Goal: Find specific page/section: Find specific page/section

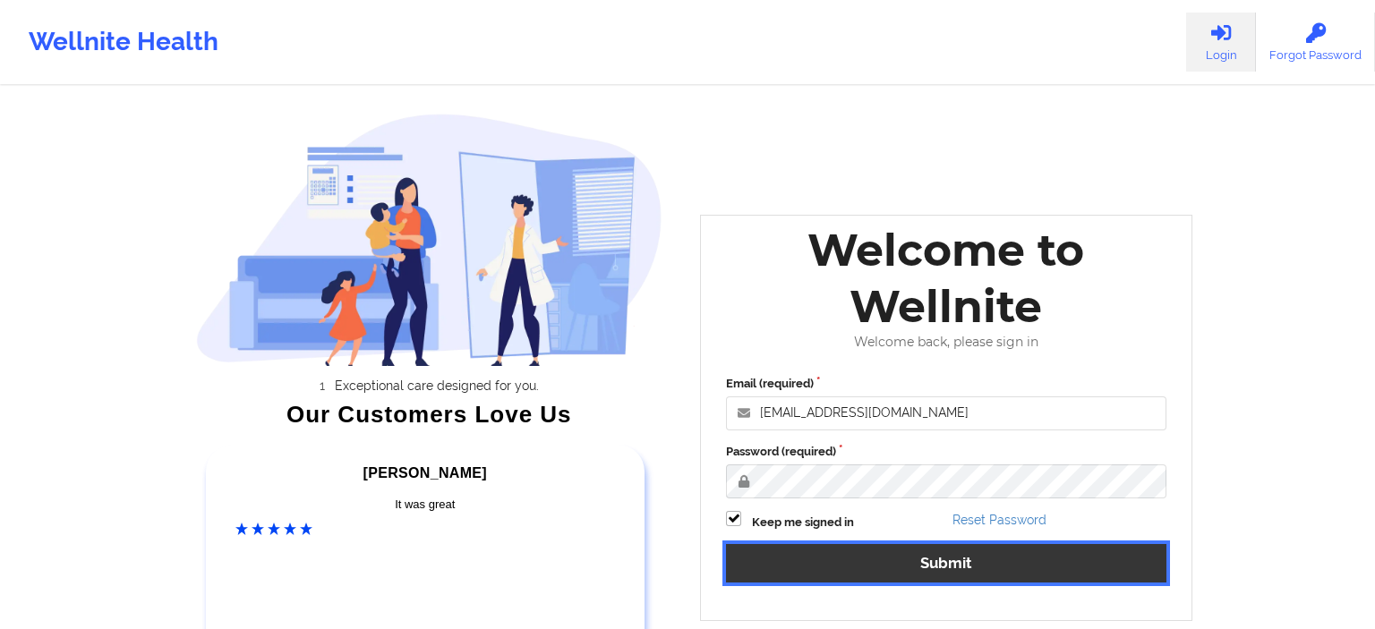
click at [879, 551] on button "Submit" at bounding box center [946, 563] width 440 height 38
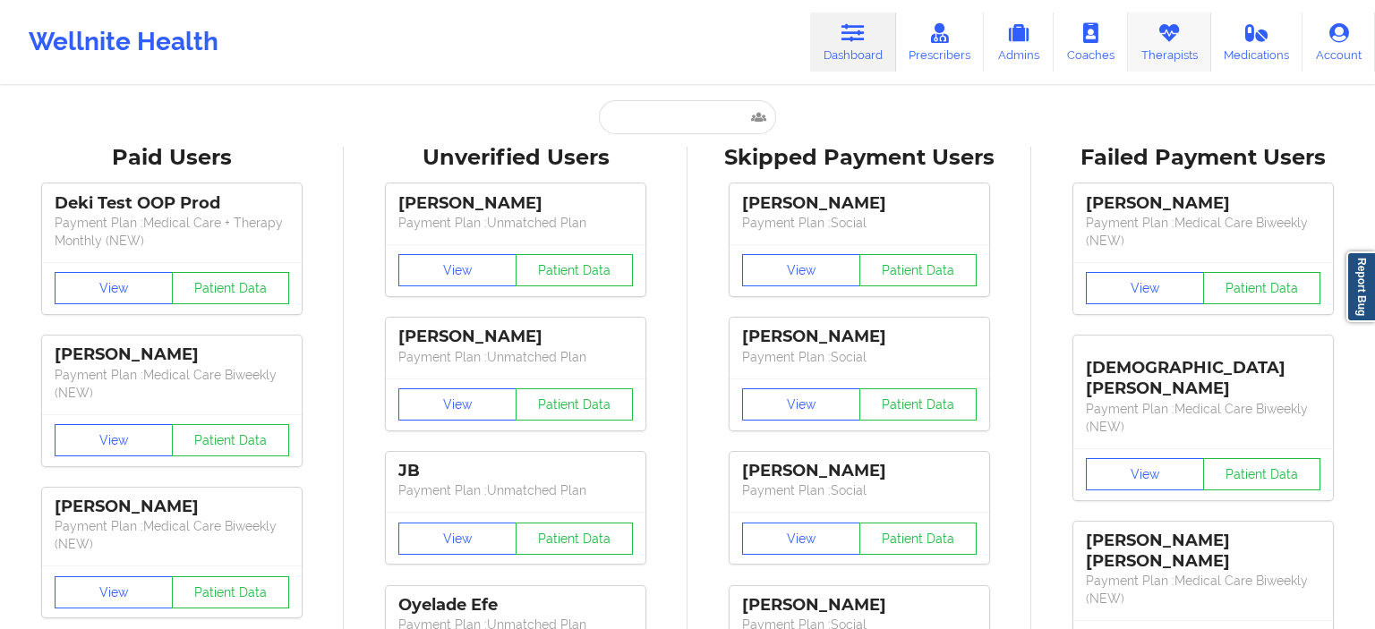
click at [1154, 47] on link "Therapists" at bounding box center [1169, 42] width 83 height 59
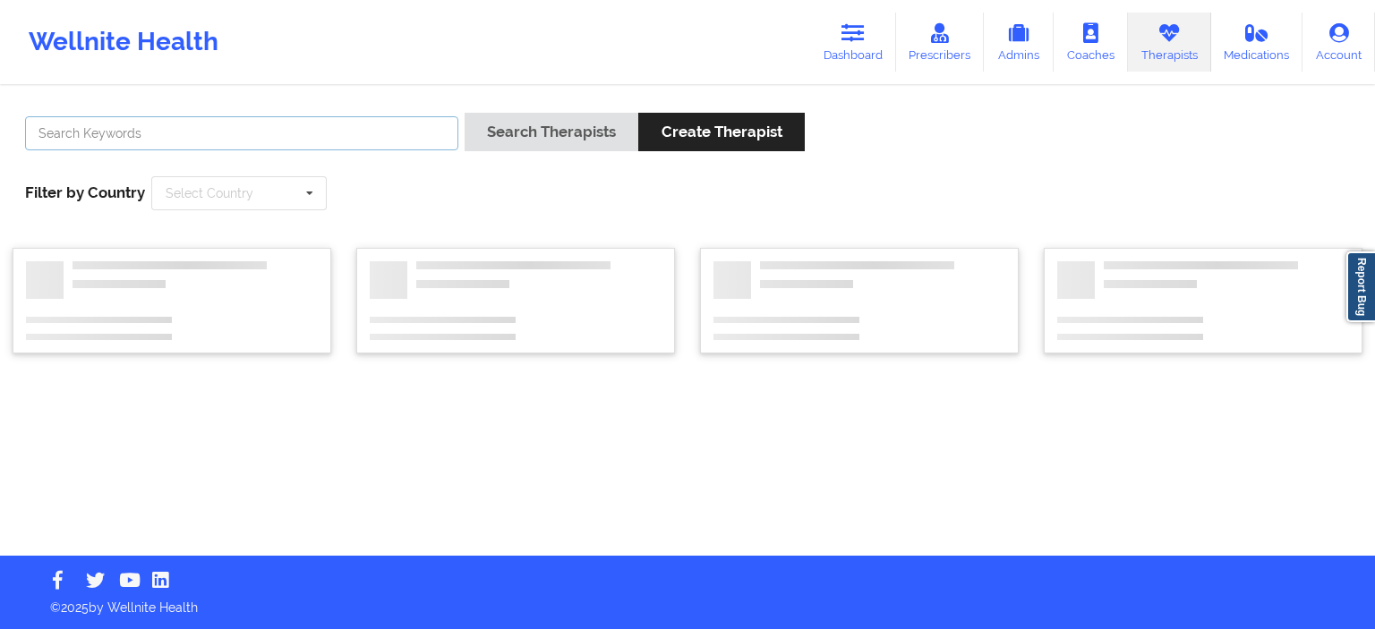
click at [306, 139] on input "text" at bounding box center [241, 133] width 433 height 34
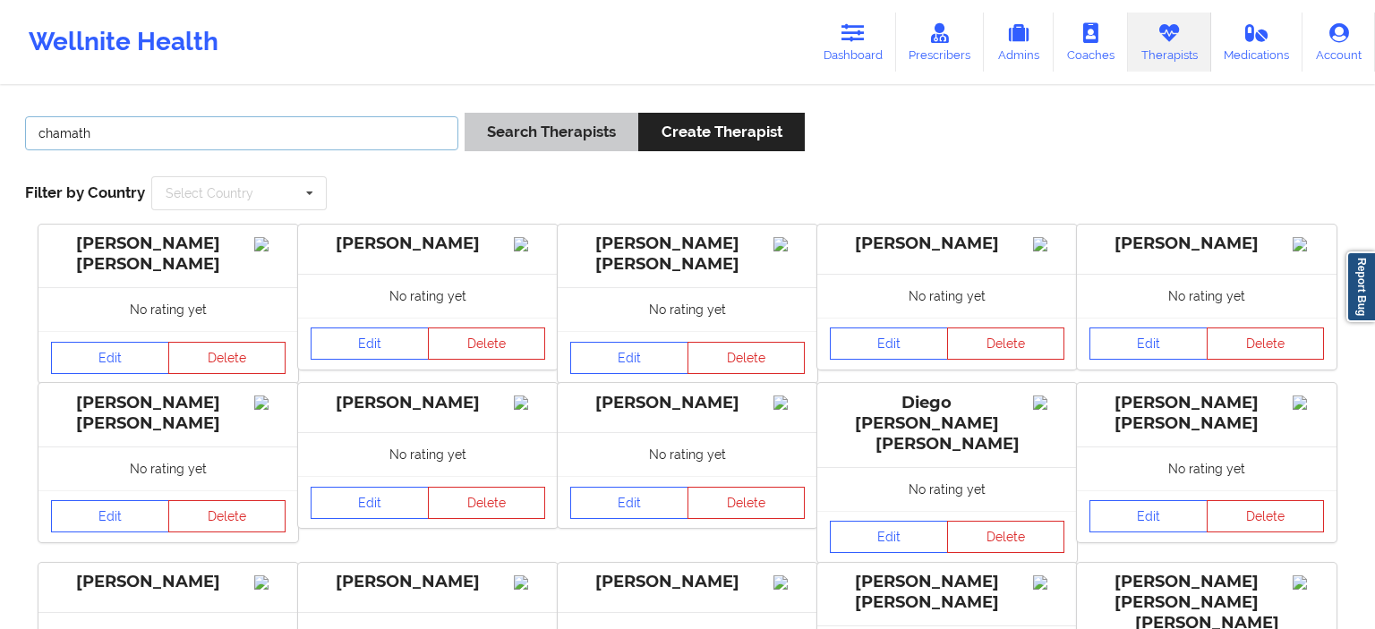
type input "chamath"
click at [558, 127] on button "Search Therapists" at bounding box center [552, 132] width 174 height 38
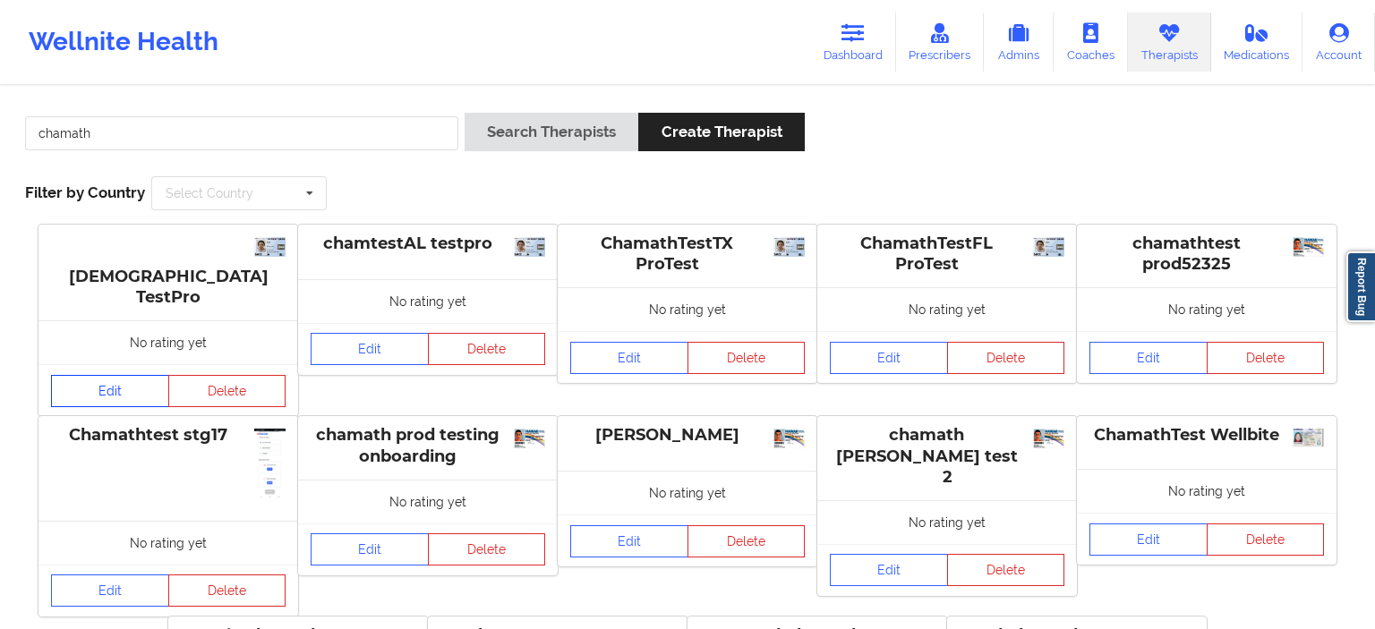
click at [124, 375] on link "Edit" at bounding box center [110, 391] width 118 height 32
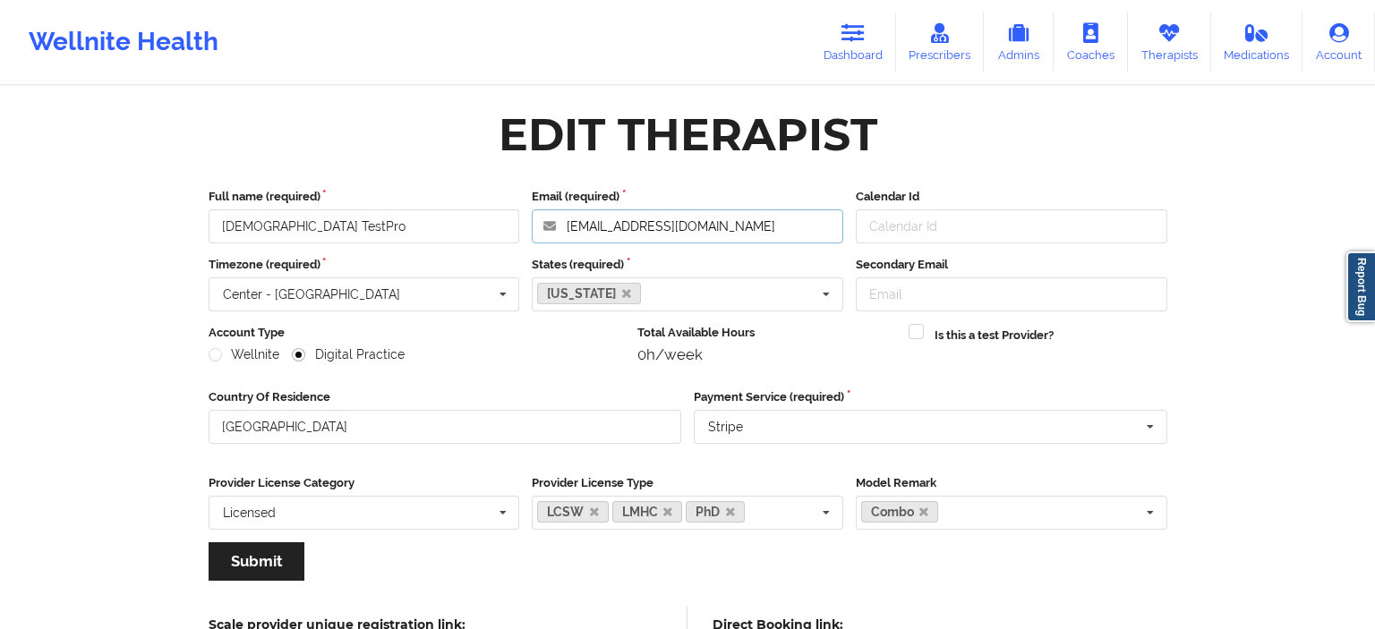
click at [750, 225] on input "[EMAIL_ADDRESS][DOMAIN_NAME]" at bounding box center [688, 226] width 312 height 34
